Goal: Task Accomplishment & Management: Complete application form

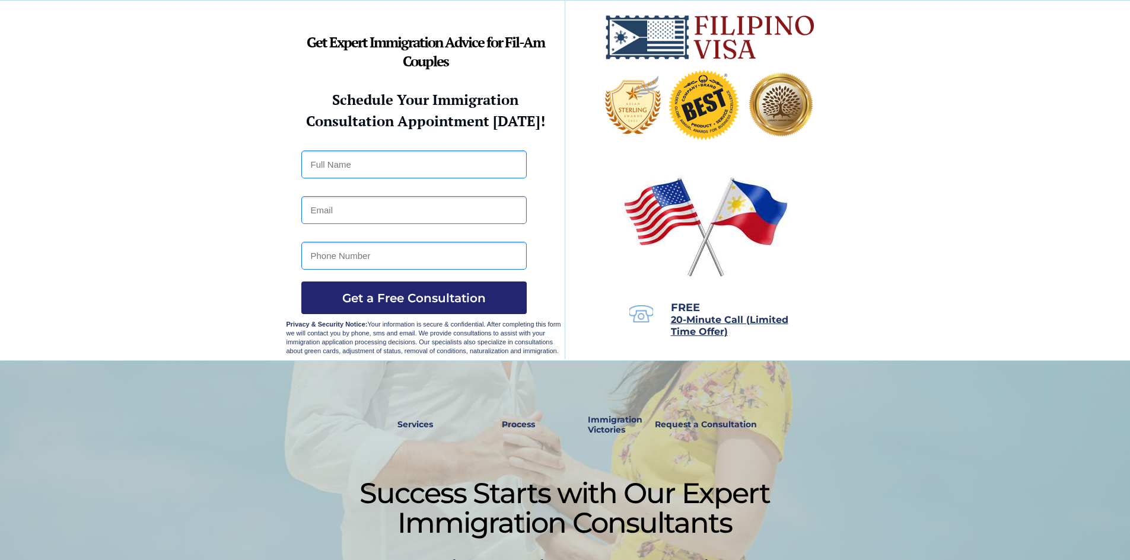
click at [509, 426] on strong "Process" at bounding box center [518, 424] width 33 height 11
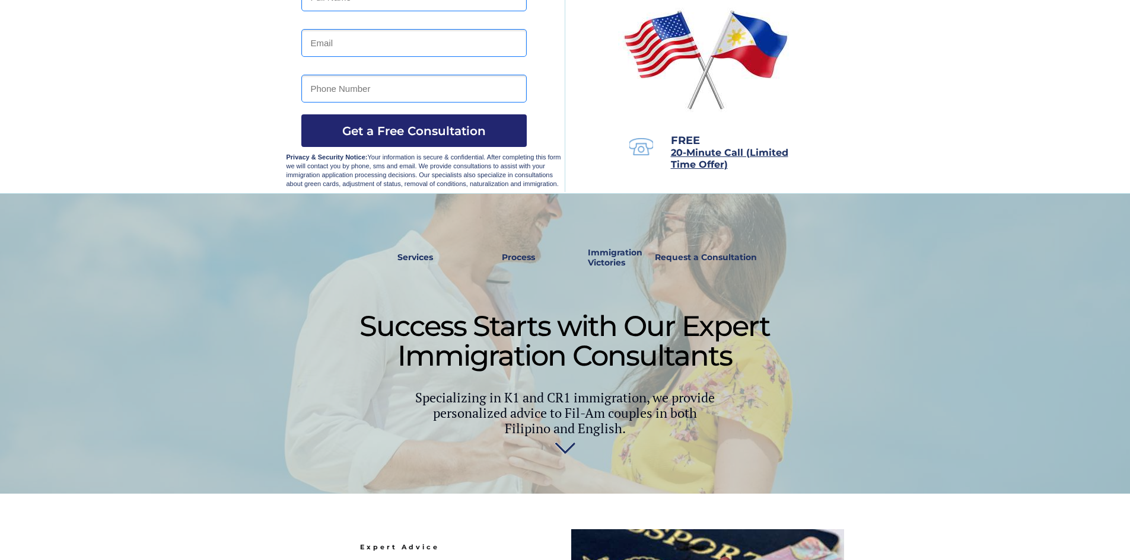
scroll to position [159, 0]
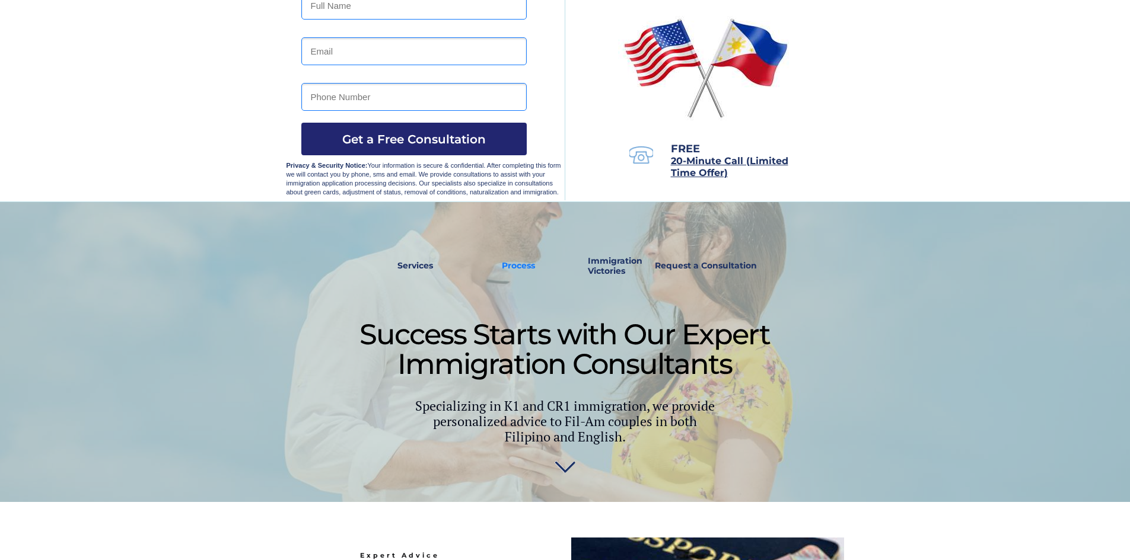
click at [530, 263] on strong "Process" at bounding box center [518, 265] width 33 height 11
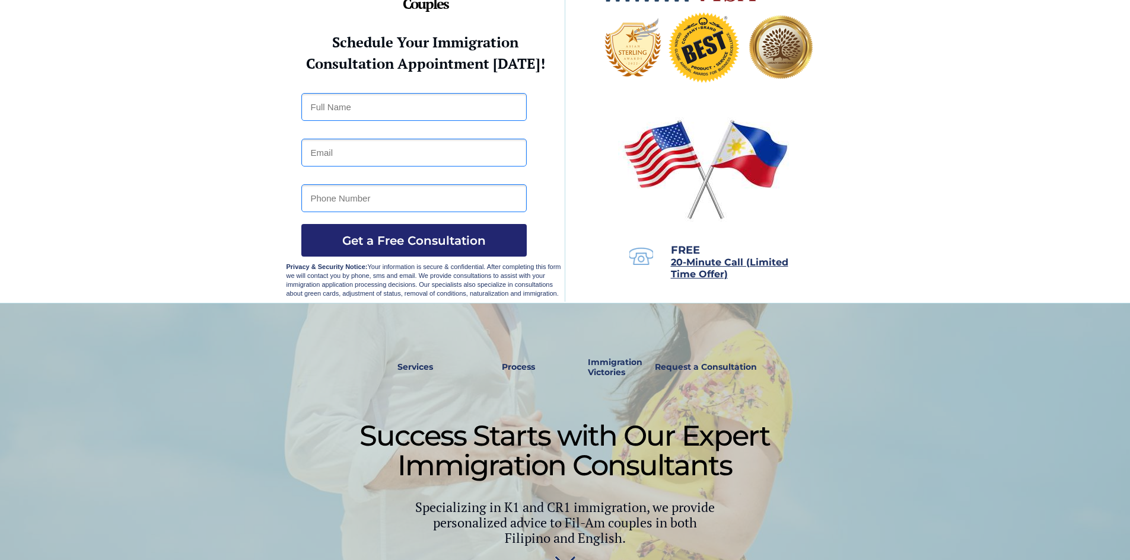
scroll to position [40, 0]
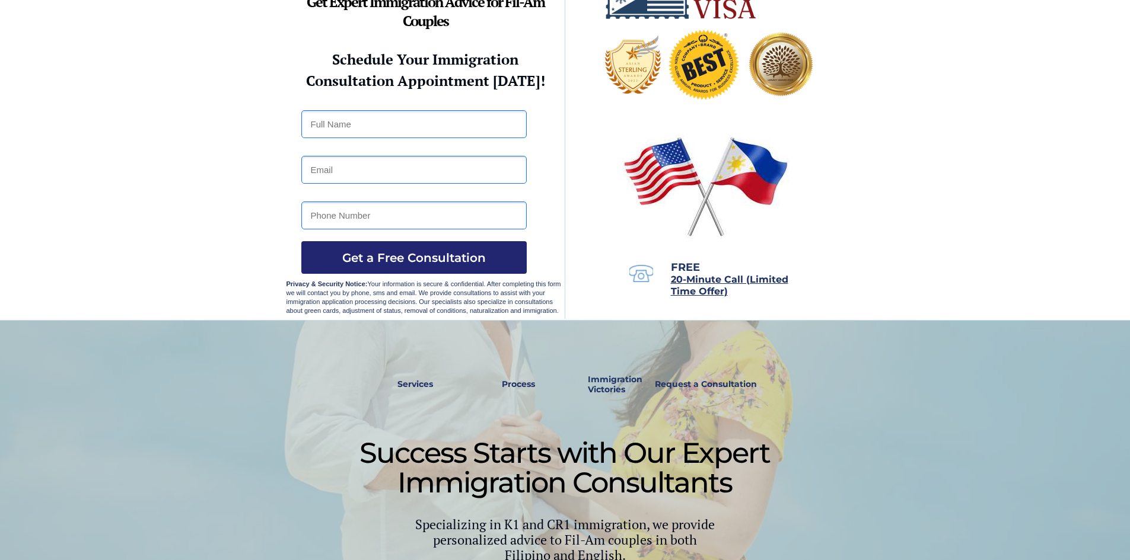
click at [405, 386] on strong "Services" at bounding box center [415, 384] width 36 height 11
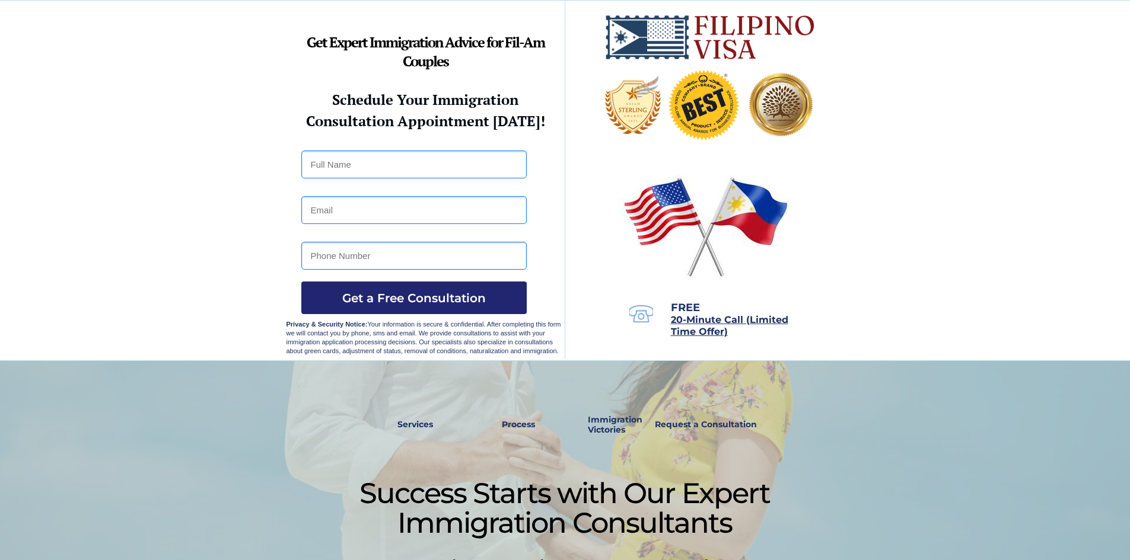
click at [524, 426] on strong "Process" at bounding box center [518, 424] width 33 height 11
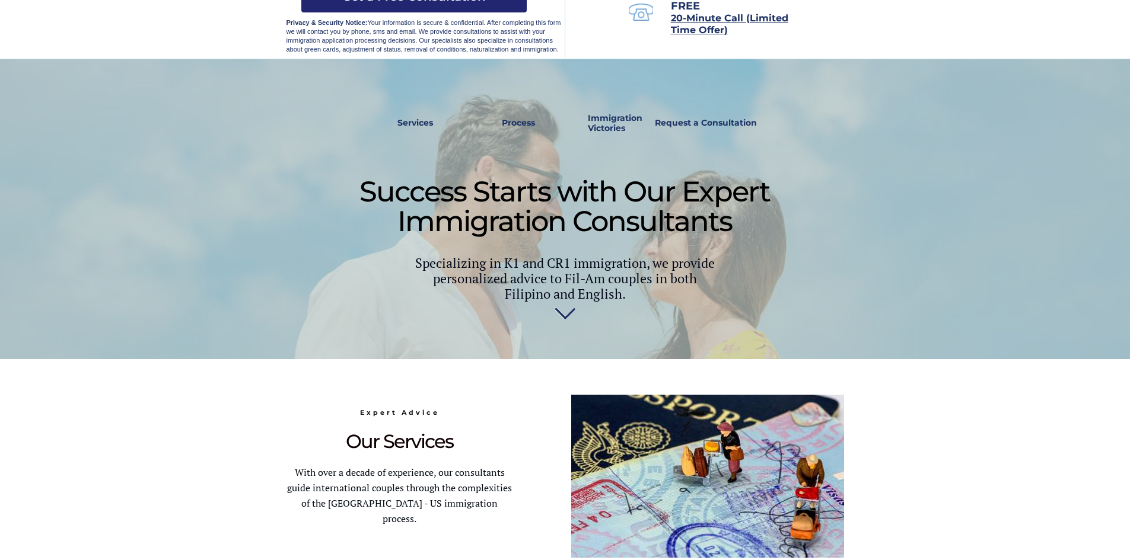
scroll to position [159, 0]
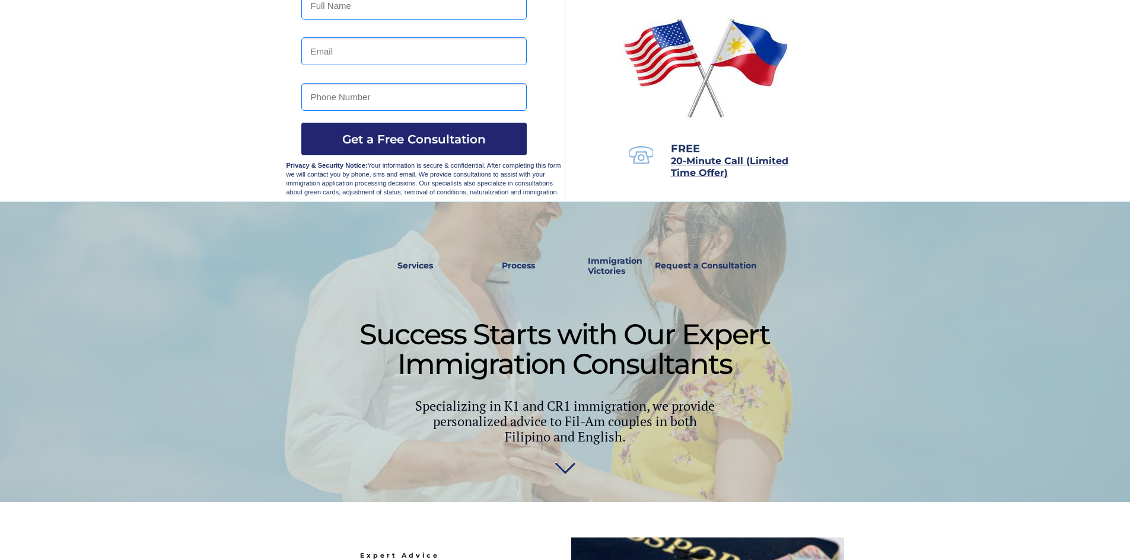
click at [527, 267] on strong "Process" at bounding box center [518, 265] width 33 height 11
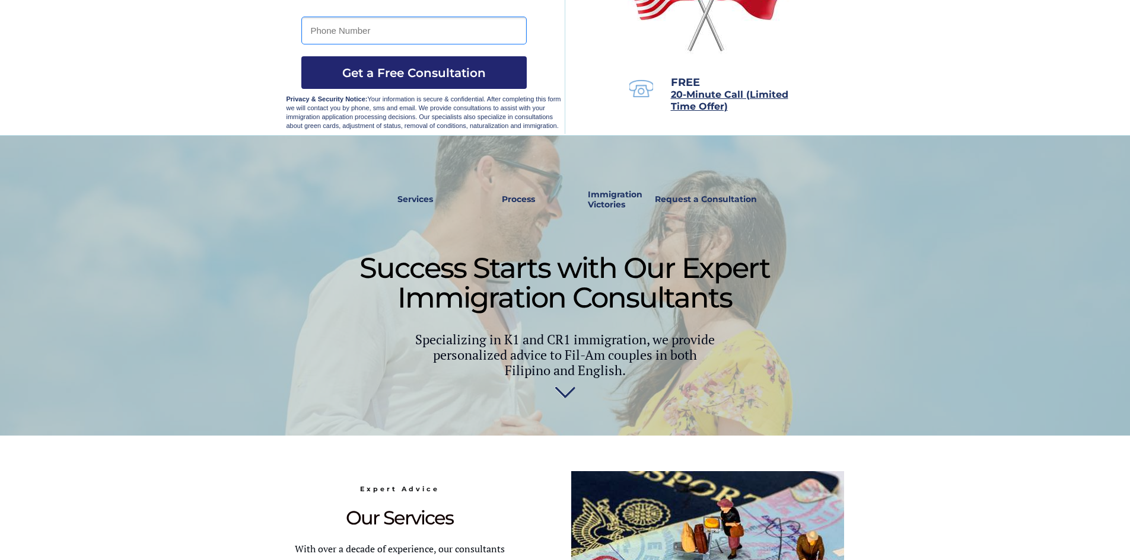
scroll to position [40, 0]
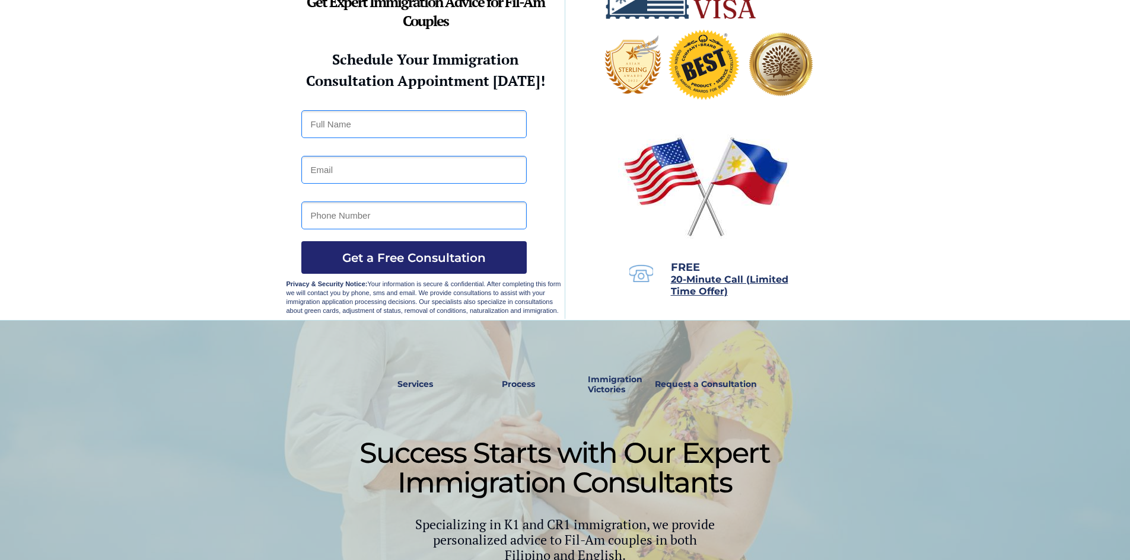
click at [691, 383] on strong "Request a Consultation" at bounding box center [706, 384] width 102 height 11
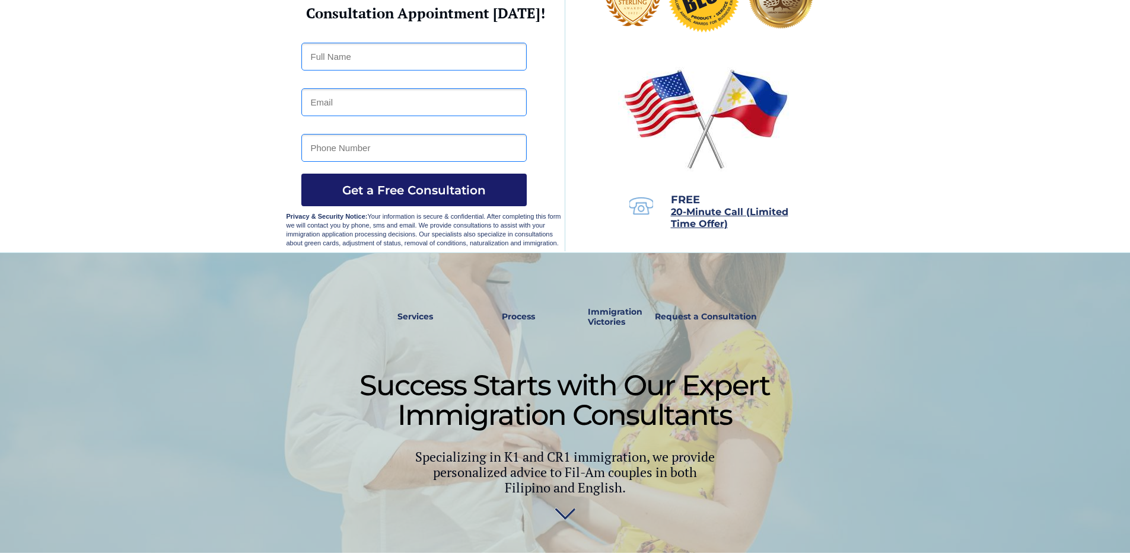
scroll to position [297, 0]
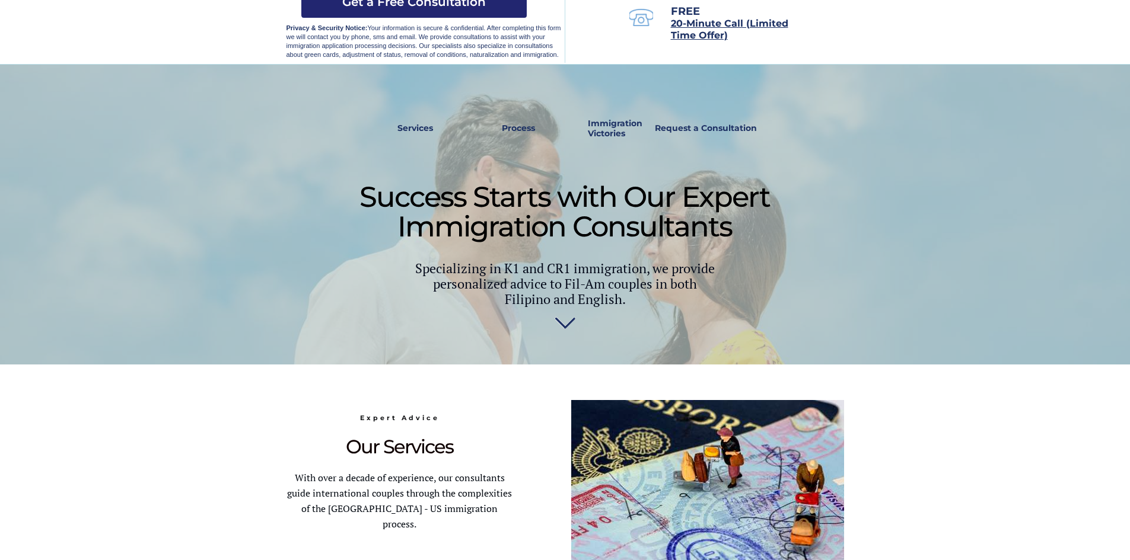
click at [563, 318] on img at bounding box center [565, 325] width 21 height 24
